Goal: Task Accomplishment & Management: Complete application form

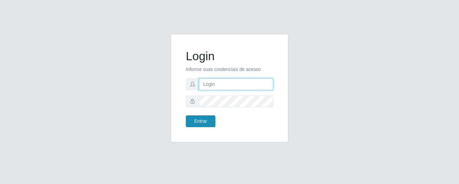
type input "precobom@rejane"
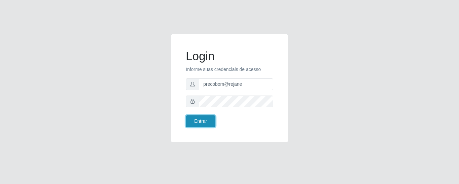
click at [209, 122] on button "Entrar" at bounding box center [201, 121] width 30 height 12
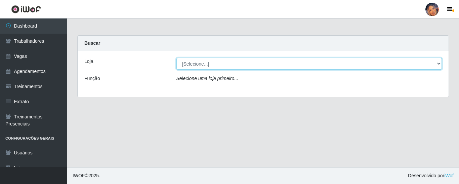
click at [257, 61] on select "[Selecione...] Supermercado Preço Bom" at bounding box center [310, 64] width 266 height 12
select select "169"
click at [177, 58] on select "[Selecione...] Supermercado Preço Bom" at bounding box center [310, 64] width 266 height 12
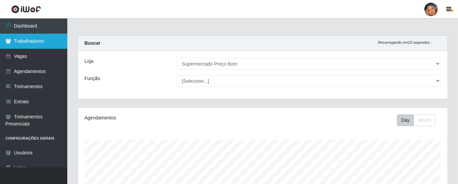
click at [51, 41] on link "Trabalhadores" at bounding box center [33, 41] width 67 height 15
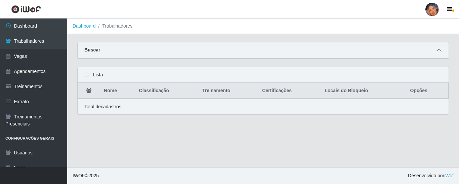
click at [440, 51] on icon at bounding box center [439, 50] width 5 height 5
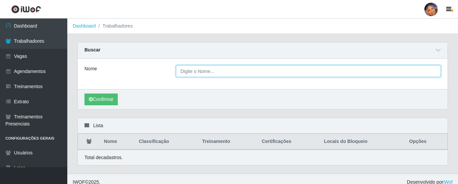
click at [236, 72] on input "Nome" at bounding box center [308, 71] width 265 height 12
type input "haddy"
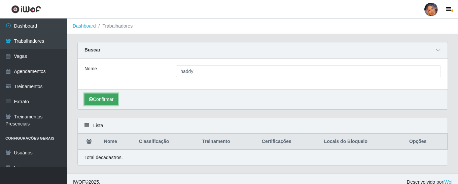
click at [108, 101] on button "Confirmar" at bounding box center [100, 99] width 33 height 12
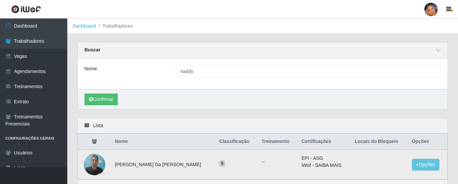
click at [94, 162] on img at bounding box center [95, 164] width 22 height 29
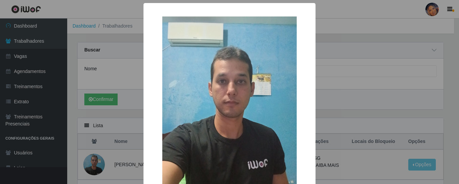
click at [380, 95] on div "× OK Cancel" at bounding box center [229, 92] width 459 height 184
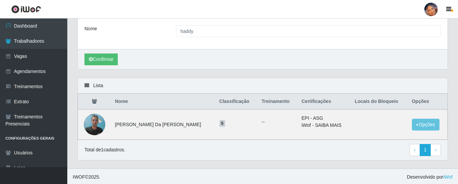
scroll to position [42, 0]
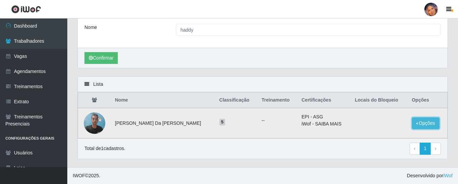
click at [426, 122] on button "Opções" at bounding box center [426, 123] width 28 height 12
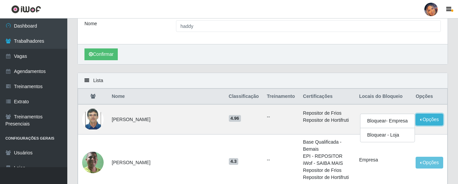
scroll to position [34, 0]
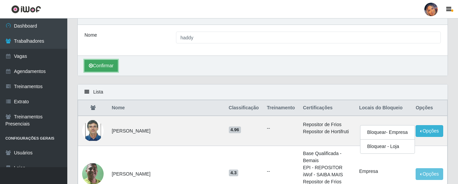
click at [106, 65] on button "Confirmar" at bounding box center [100, 66] width 33 height 12
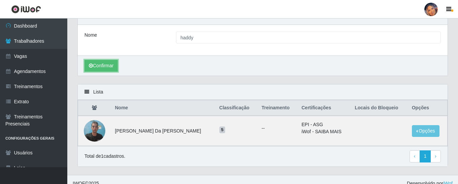
scroll to position [42, 0]
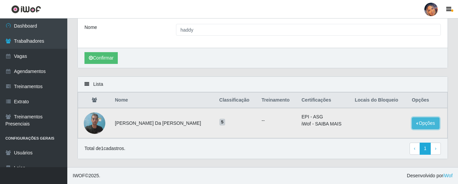
click at [426, 119] on button "Opções" at bounding box center [426, 123] width 28 height 12
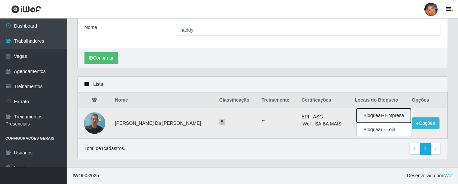
click at [372, 117] on button "Bloquear - Empresa" at bounding box center [383, 116] width 54 height 14
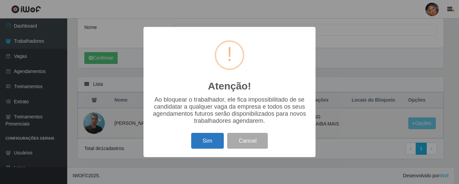
click at [202, 140] on button "Sim" at bounding box center [207, 141] width 33 height 16
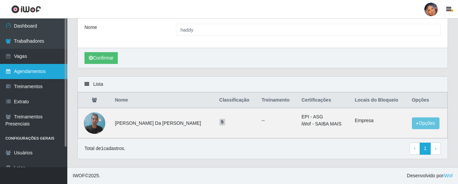
click at [40, 71] on link "Agendamentos" at bounding box center [33, 71] width 67 height 15
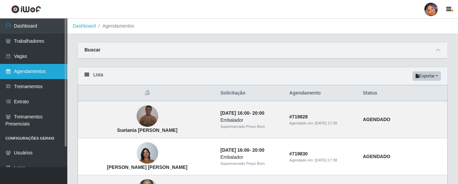
click at [37, 70] on link "Agendamentos" at bounding box center [33, 71] width 67 height 15
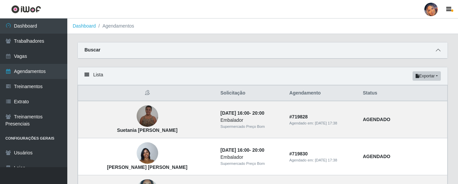
click at [440, 51] on icon at bounding box center [437, 50] width 5 height 5
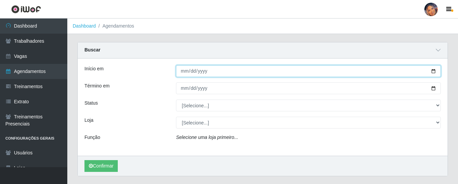
click at [431, 73] on input "Início em" at bounding box center [308, 71] width 265 height 12
type input "[DATE]"
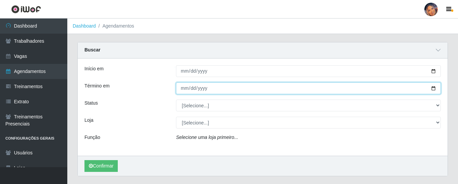
click at [431, 89] on input "Término em" at bounding box center [308, 88] width 265 height 12
type input "[DATE]"
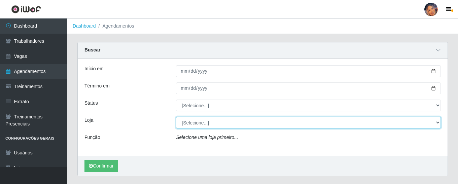
click at [201, 124] on select "[Selecione...] Supermercado Preço Bom" at bounding box center [308, 123] width 265 height 12
select select "169"
click at [176, 117] on select "[Selecione...] Supermercado Preço Bom" at bounding box center [308, 123] width 265 height 12
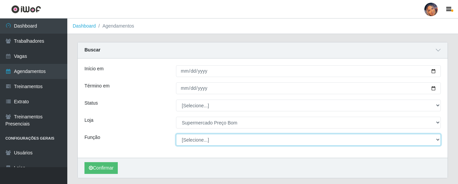
click at [204, 141] on select "[Selecione...] ASG ASG + ASG ++ Balconista Balconista + Balconista ++ Embalador…" at bounding box center [308, 140] width 265 height 12
select select "22"
click at [176, 134] on select "[Selecione...] ASG ASG + ASG ++ Balconista Balconista + Balconista ++ Embalador…" at bounding box center [308, 140] width 265 height 12
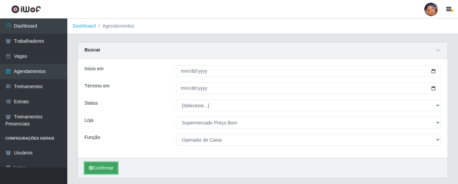
click at [108, 170] on button "Confirmar" at bounding box center [100, 168] width 33 height 12
click at [102, 167] on button "Confirmar" at bounding box center [100, 168] width 33 height 12
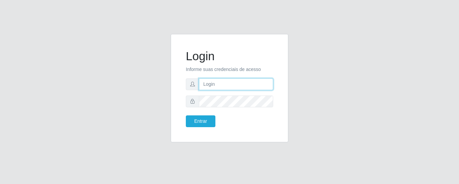
type input "precobom@rejane"
click at [200, 128] on div "Login Informe suas credenciais de acesso precobom@rejane Entrar" at bounding box center [229, 87] width 101 height 91
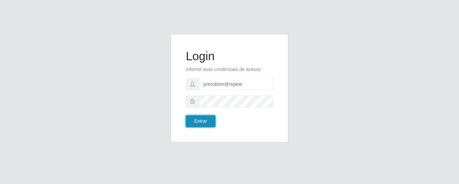
click at [201, 123] on button "Entrar" at bounding box center [201, 121] width 30 height 12
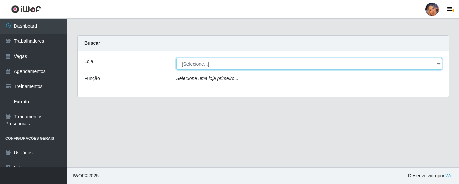
click at [237, 64] on select "[Selecione...] Supermercado Preço Bom" at bounding box center [310, 64] width 266 height 12
select select "169"
click at [177, 58] on select "[Selecione...] Supermercado Preço Bom" at bounding box center [310, 64] width 266 height 12
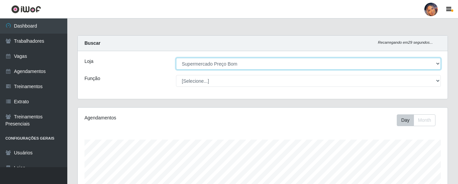
scroll to position [140, 370]
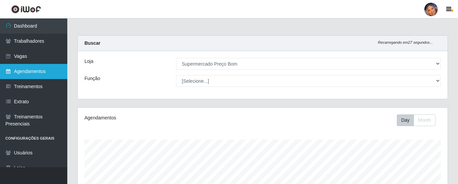
click at [34, 71] on link "Agendamentos" at bounding box center [33, 71] width 67 height 15
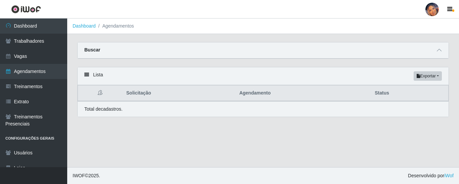
click at [205, 48] on div "Buscar" at bounding box center [263, 50] width 371 height 16
click at [439, 48] on icon at bounding box center [439, 50] width 5 height 5
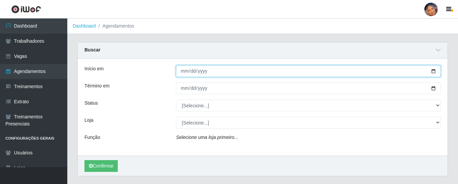
click at [434, 71] on input "Início em" at bounding box center [308, 71] width 265 height 12
type input "[DATE]"
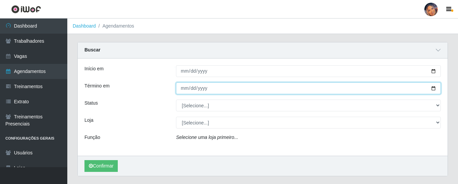
click at [433, 89] on input "Término em" at bounding box center [308, 88] width 265 height 12
type input "[DATE]"
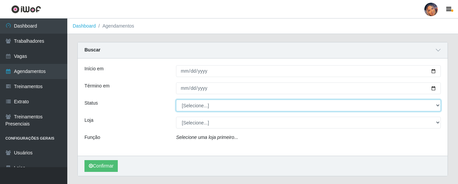
click at [207, 105] on select "[Selecione...] AGENDADO AGUARDANDO LIBERAR EM ANDAMENTO EM REVISÃO FINALIZADO C…" at bounding box center [308, 106] width 265 height 12
select select "AGENDADO"
click at [176, 100] on select "[Selecione...] AGENDADO AGUARDANDO LIBERAR EM ANDAMENTO EM REVISÃO FINALIZADO C…" at bounding box center [308, 106] width 265 height 12
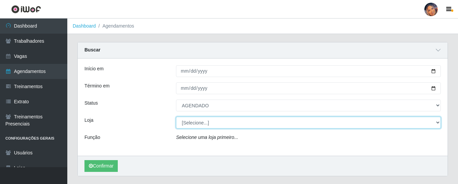
click at [211, 124] on select "[Selecione...] Supermercado Preço Bom" at bounding box center [308, 123] width 265 height 12
select select "169"
click at [176, 117] on select "[Selecione...] Supermercado Preço Bom" at bounding box center [308, 123] width 265 height 12
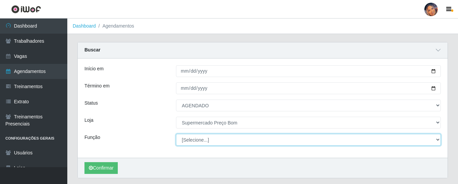
click at [191, 143] on select "[Selecione...] ASG ASG + ASG ++ Balconista Balconista + Balconista ++ Embalador…" at bounding box center [308, 140] width 265 height 12
select select "1"
click at [176, 134] on select "[Selecione...] ASG ASG + ASG ++ Balconista Balconista + Balconista ++ Embalador…" at bounding box center [308, 140] width 265 height 12
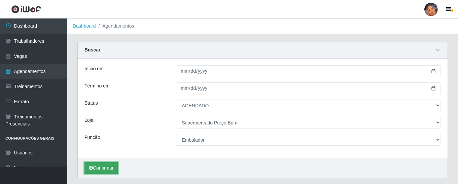
click at [108, 168] on button "Confirmar" at bounding box center [100, 168] width 33 height 12
